Goal: Task Accomplishment & Management: Manage account settings

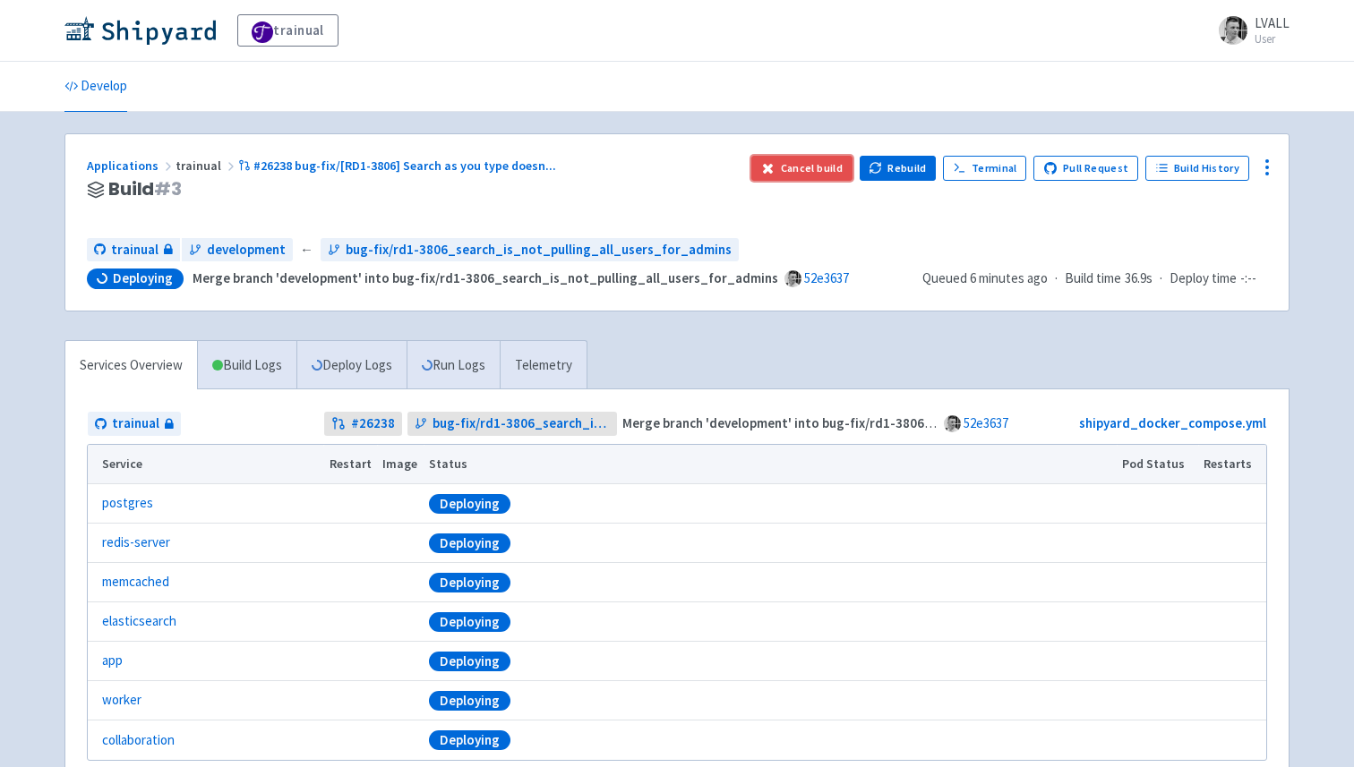
click at [820, 168] on button "Cancel build" at bounding box center [801, 168] width 101 height 25
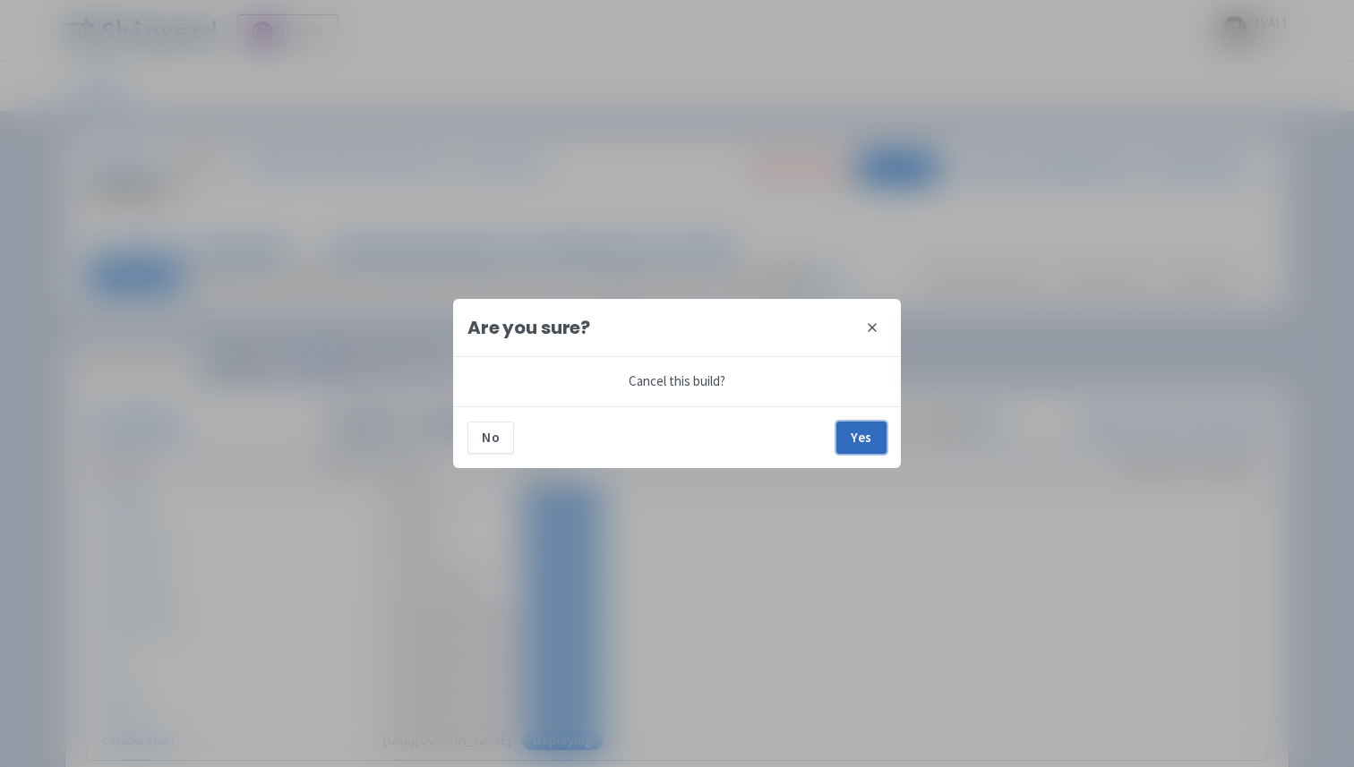
click at [855, 447] on button "Yes" at bounding box center [861, 438] width 50 height 32
